Goal: Information Seeking & Learning: Learn about a topic

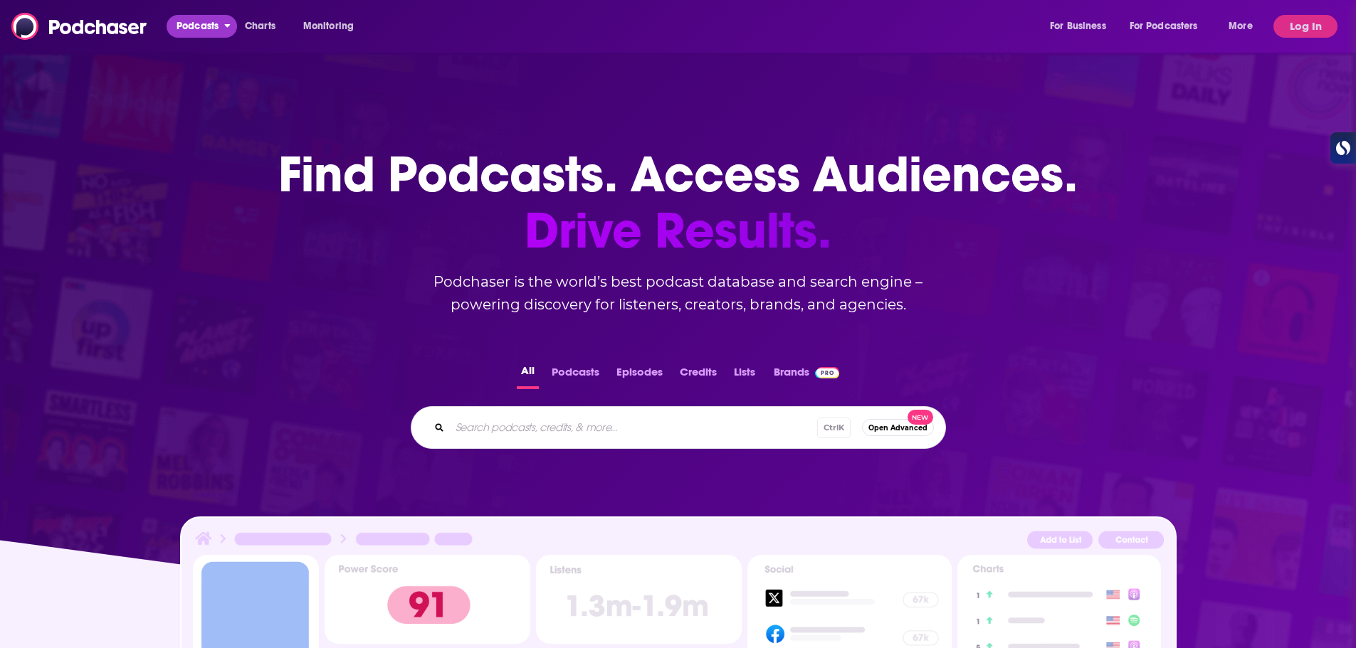
click at [200, 23] on span "Podcasts" at bounding box center [197, 26] width 42 height 20
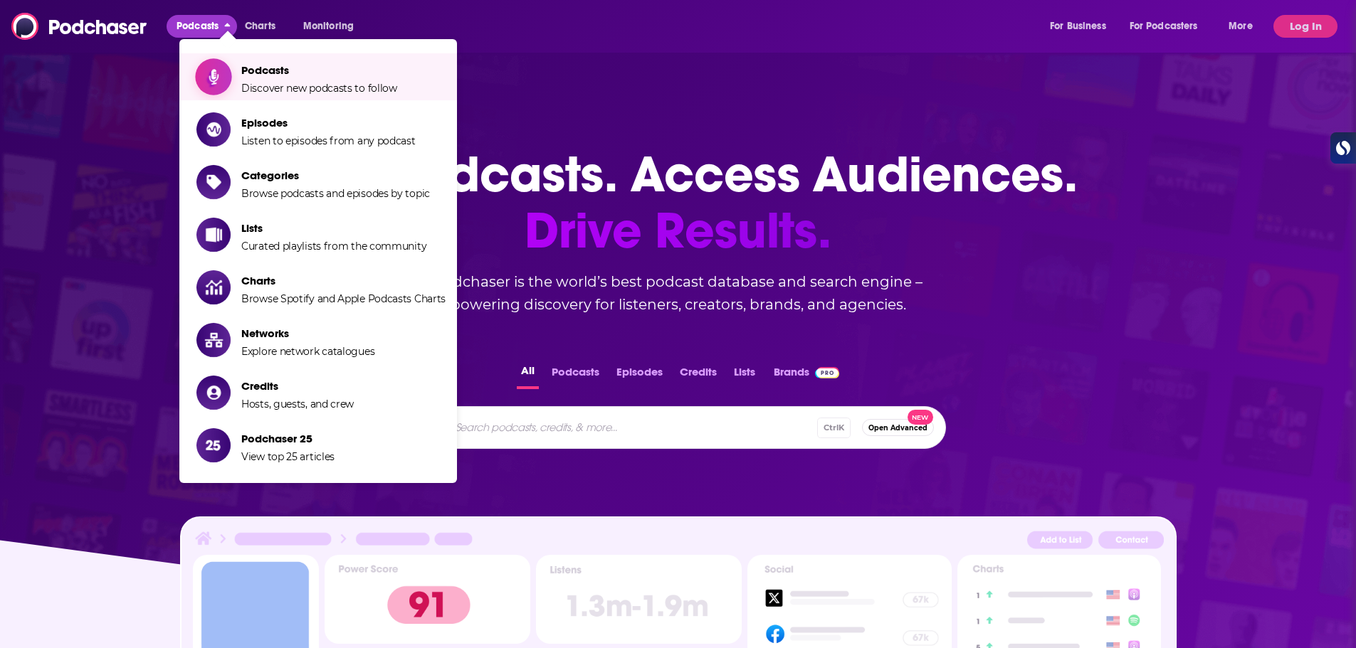
click at [288, 74] on span "Podcasts" at bounding box center [319, 70] width 156 height 14
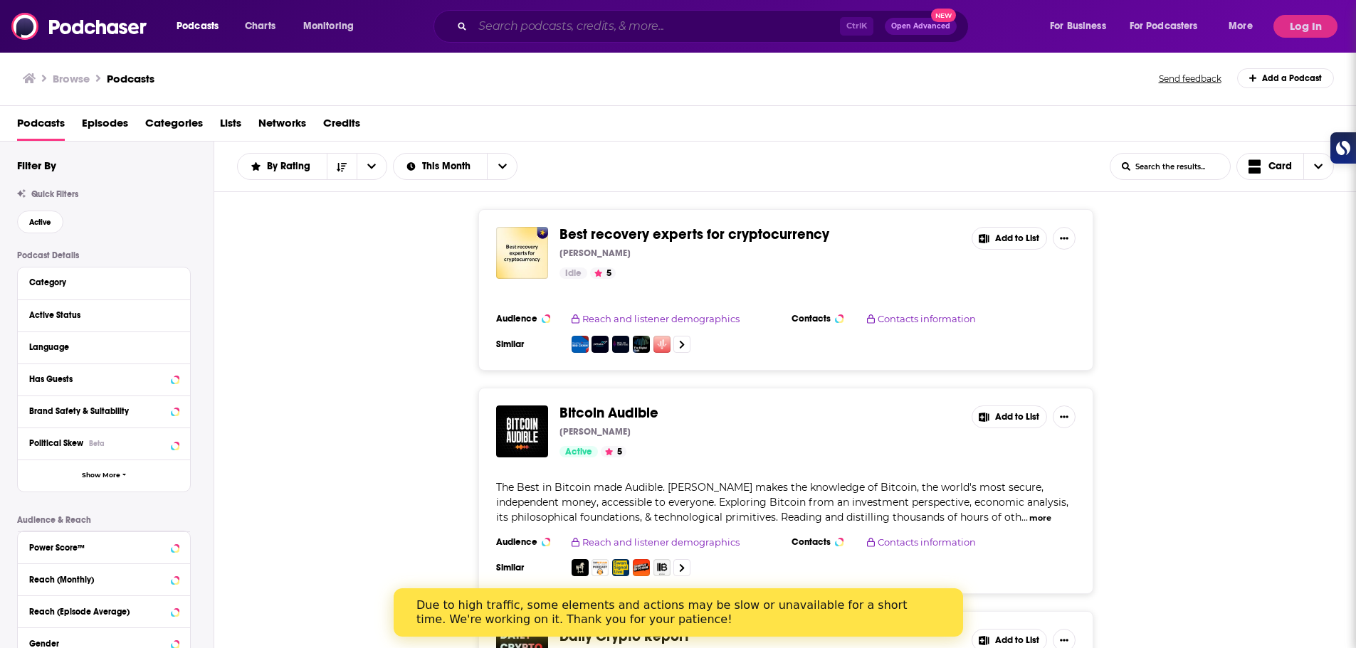
click at [554, 26] on input "Search podcasts, credits, & more..." at bounding box center [656, 26] width 367 height 23
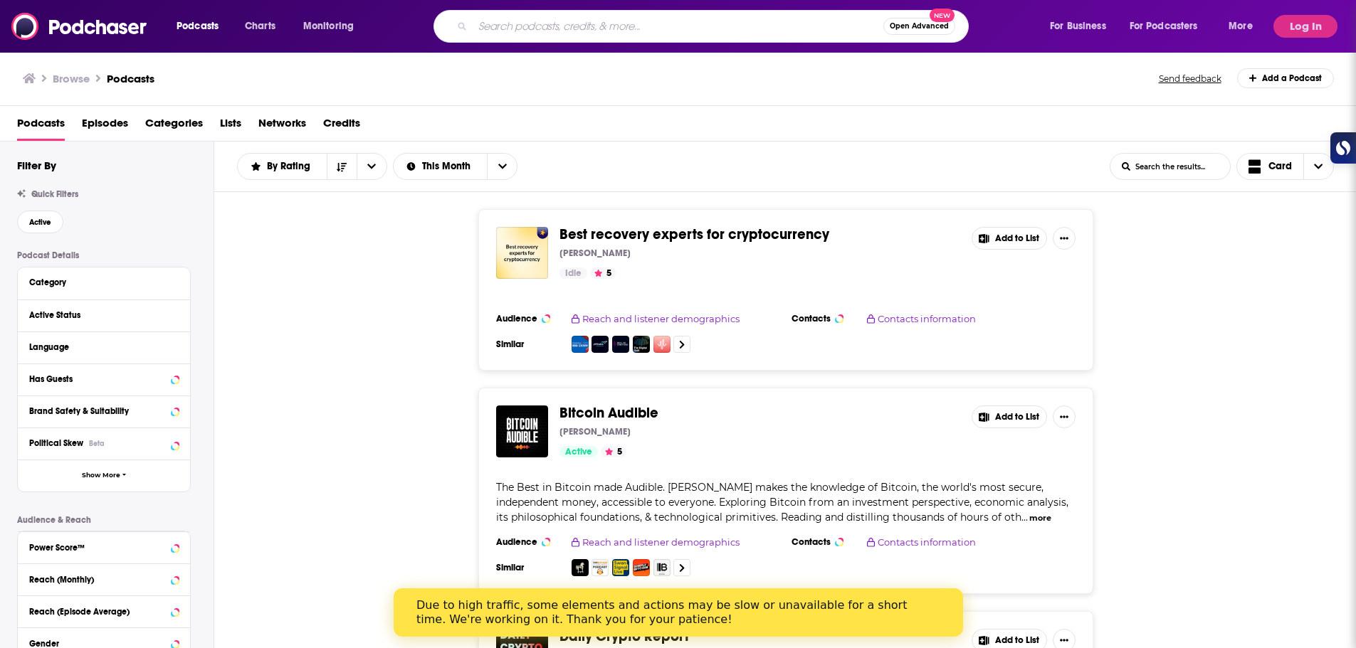
paste input "TECH BEHIND FINTECH"
type input "TECH BEHIND FINTECH"
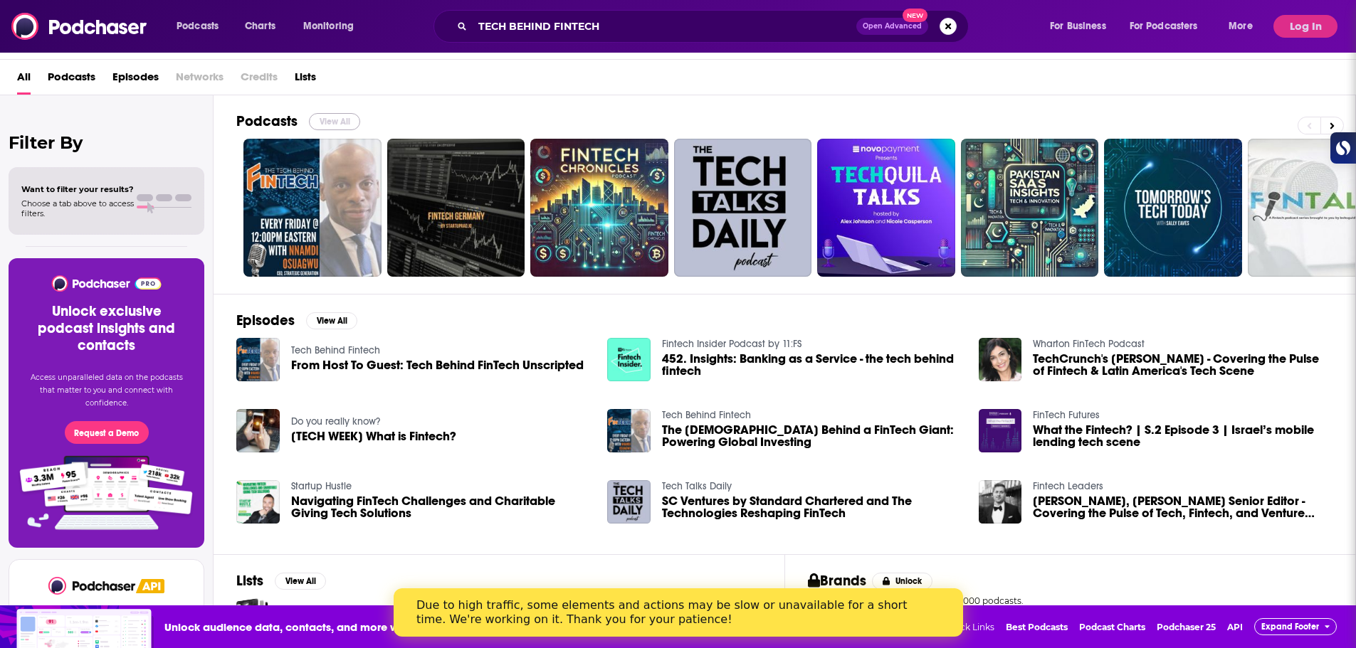
click at [340, 118] on button "View All" at bounding box center [334, 121] width 51 height 17
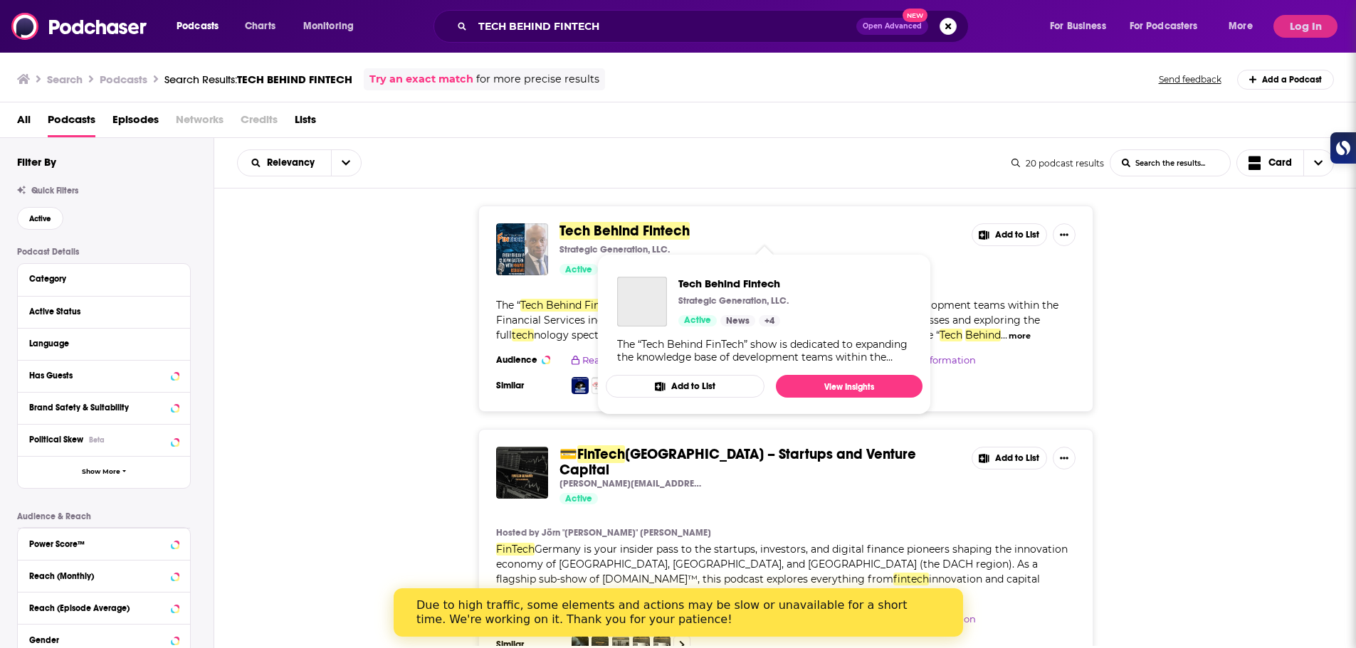
click at [642, 233] on span "Tech Behind Fintech" at bounding box center [624, 231] width 130 height 18
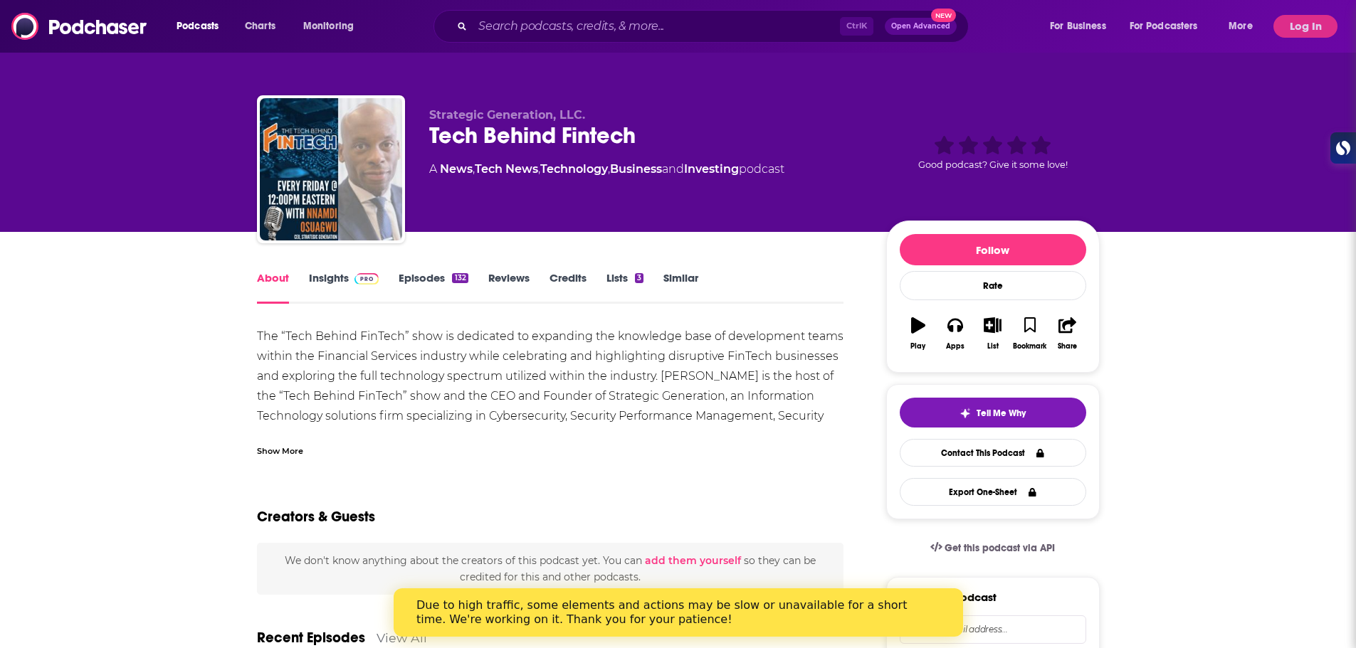
click at [325, 275] on link "Insights" at bounding box center [344, 287] width 70 height 33
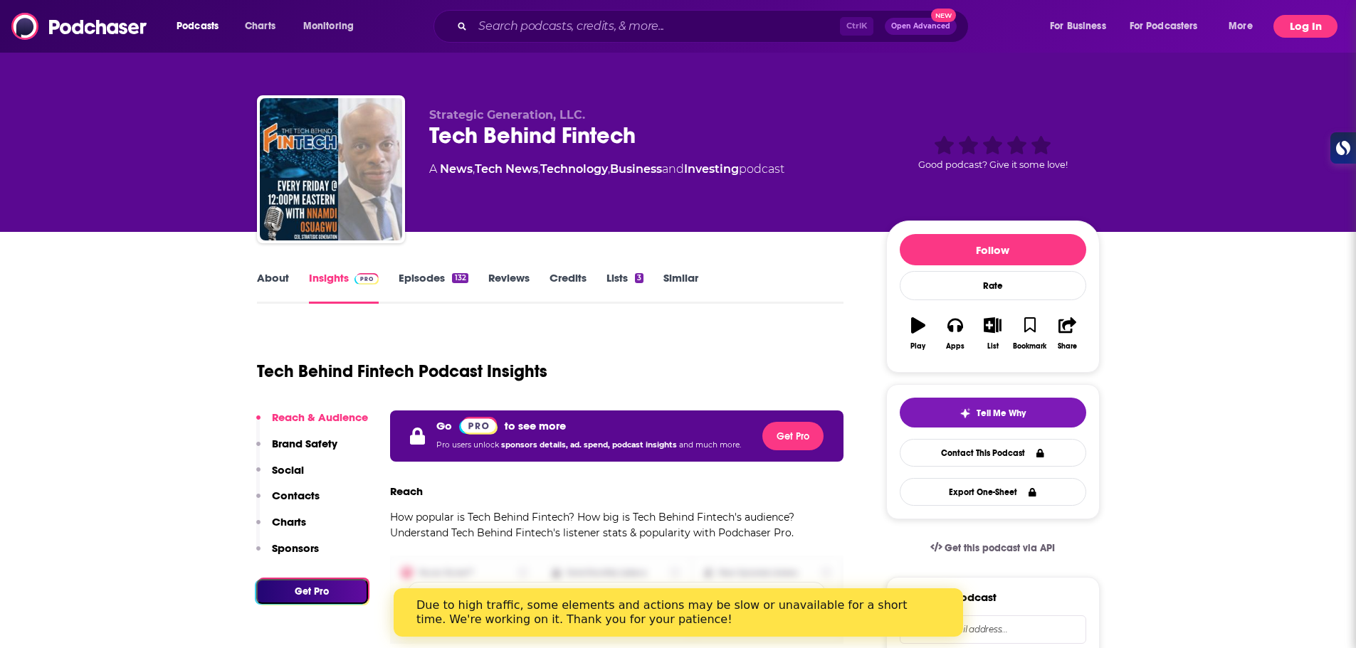
click at [1298, 30] on button "Log In" at bounding box center [1305, 26] width 64 height 23
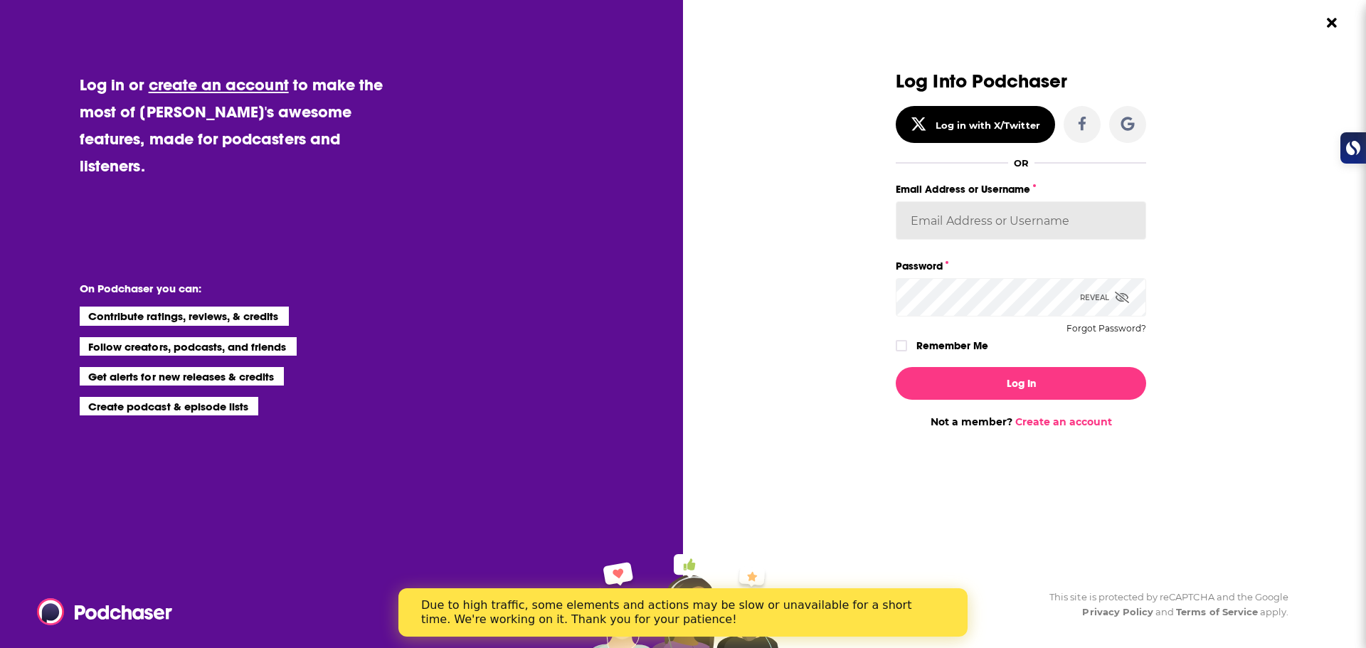
type input "elleb2btech"
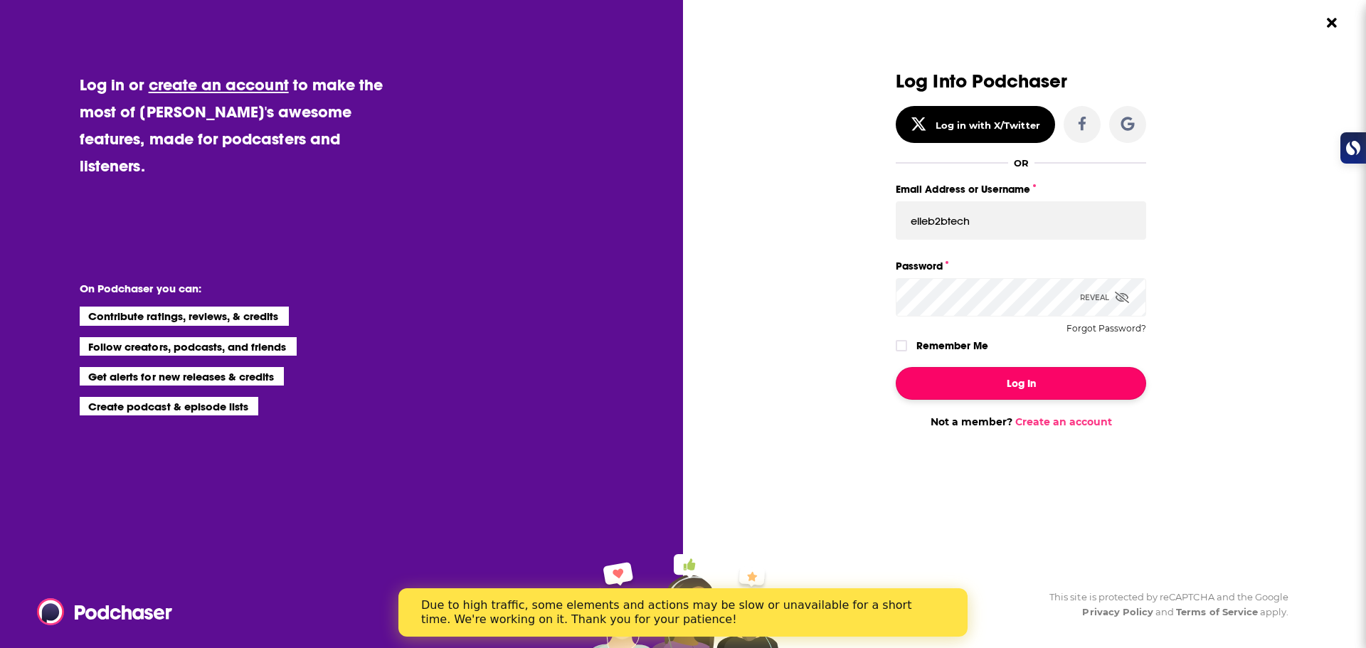
click at [1027, 381] on button "Log In" at bounding box center [1021, 383] width 251 height 33
